Goal: Task Accomplishment & Management: Manage account settings

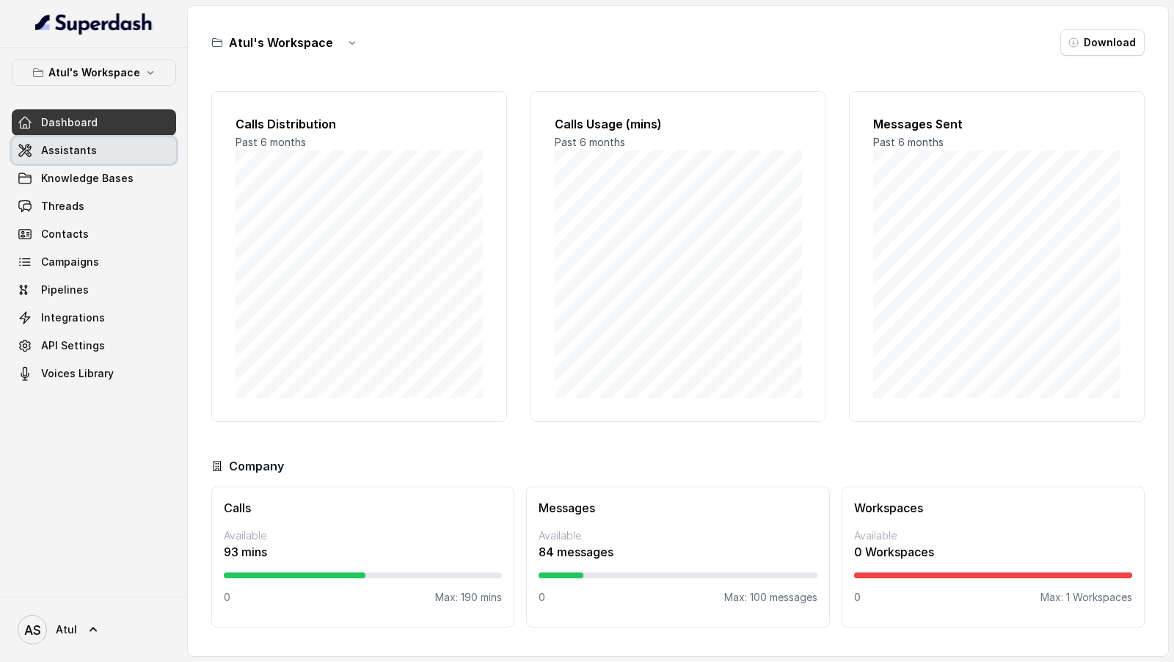
click at [119, 150] on link "Assistants" at bounding box center [94, 150] width 164 height 26
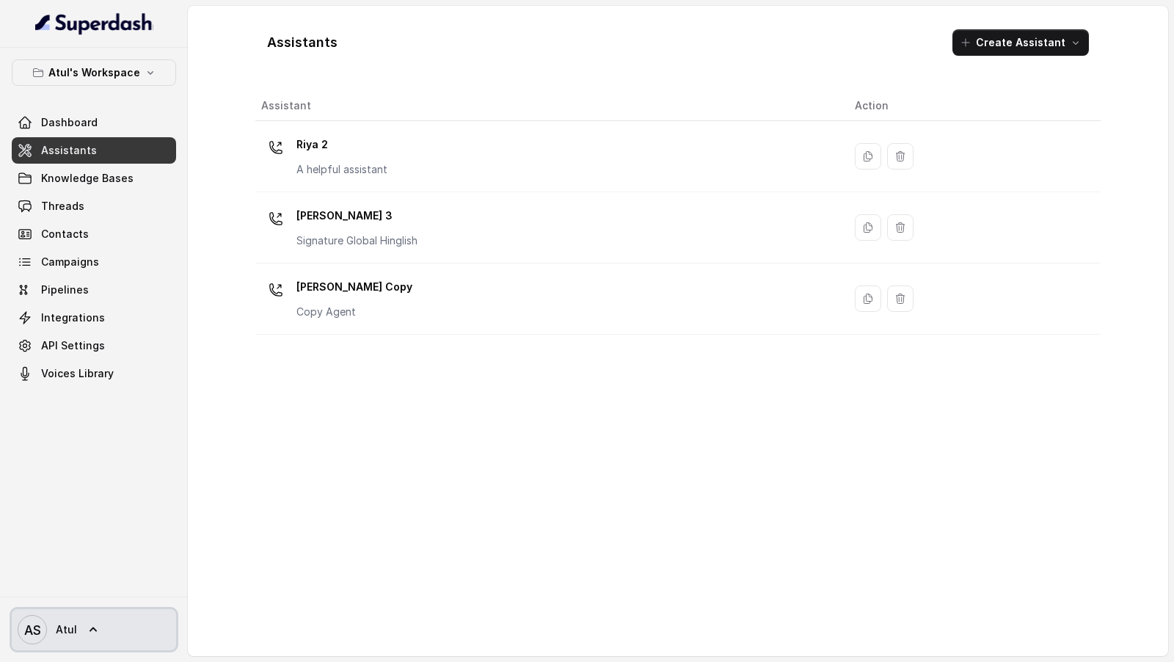
click at [94, 642] on link "AS Atul" at bounding box center [94, 629] width 164 height 41
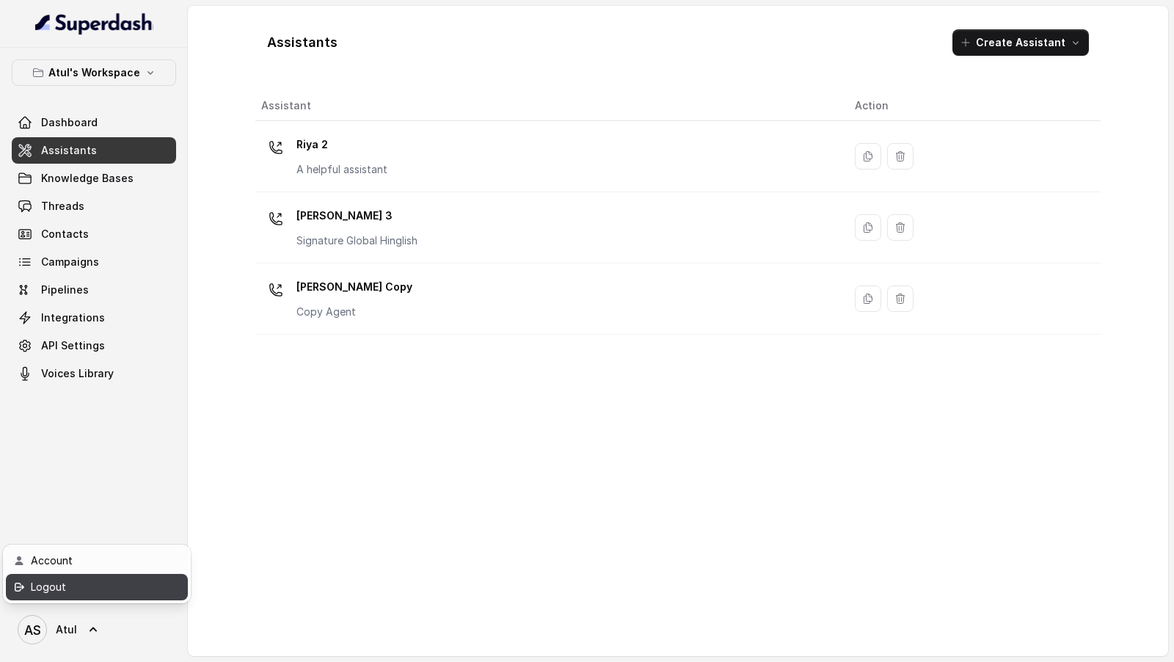
click at [126, 590] on div "Logout" at bounding box center [93, 587] width 125 height 18
